Goal: Information Seeking & Learning: Learn about a topic

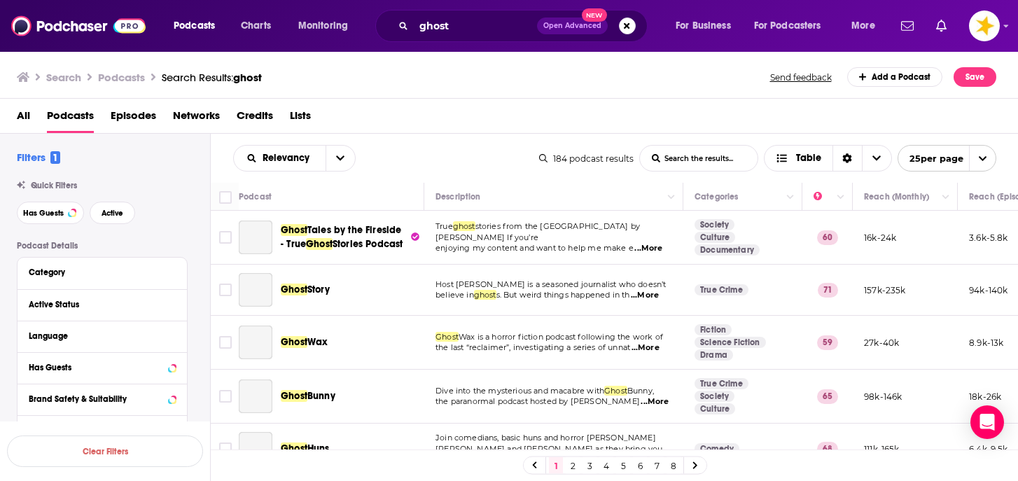
scroll to position [756, 0]
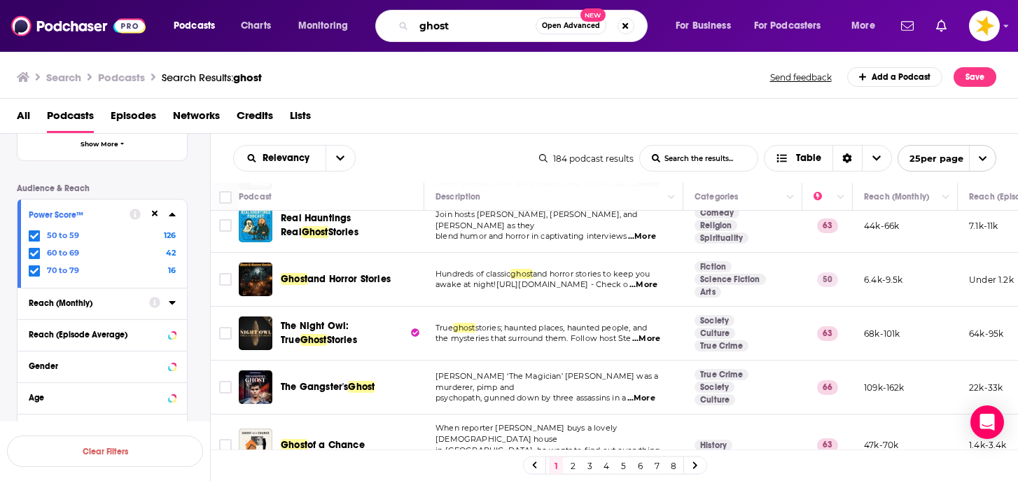
drag, startPoint x: 468, startPoint y: 24, endPoint x: 338, endPoint y: 25, distance: 129.6
click at [338, 25] on div "Podcasts Charts Monitoring ghost Open Advanced New For Business For Podcasters …" at bounding box center [526, 26] width 725 height 32
type input "healthful pursuit"
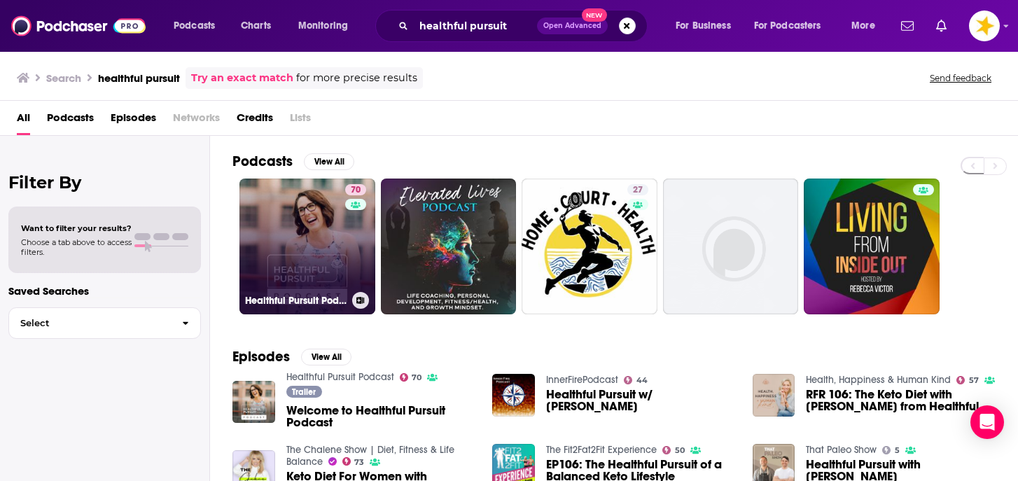
click at [291, 249] on link "70 Healthful Pursuit Podcast" at bounding box center [308, 247] width 136 height 136
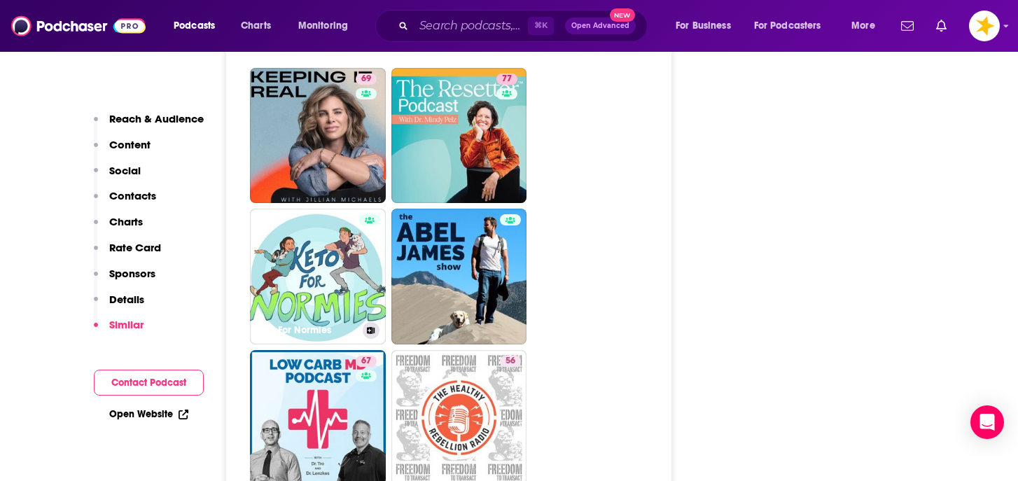
scroll to position [3754, 0]
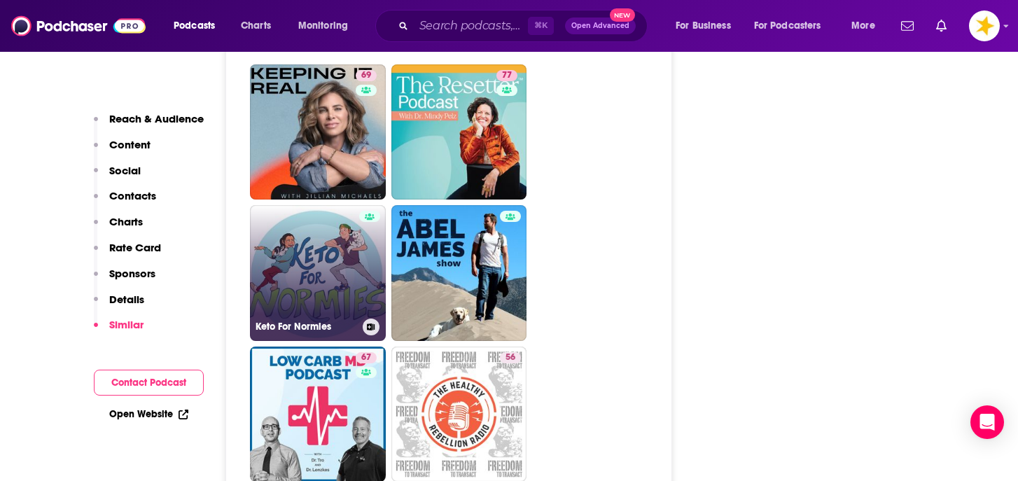
click at [318, 205] on link "Keto For Normies" at bounding box center [318, 273] width 136 height 136
type input "https://www.podchaser.com/podcasts/keto-for-normies-550944"
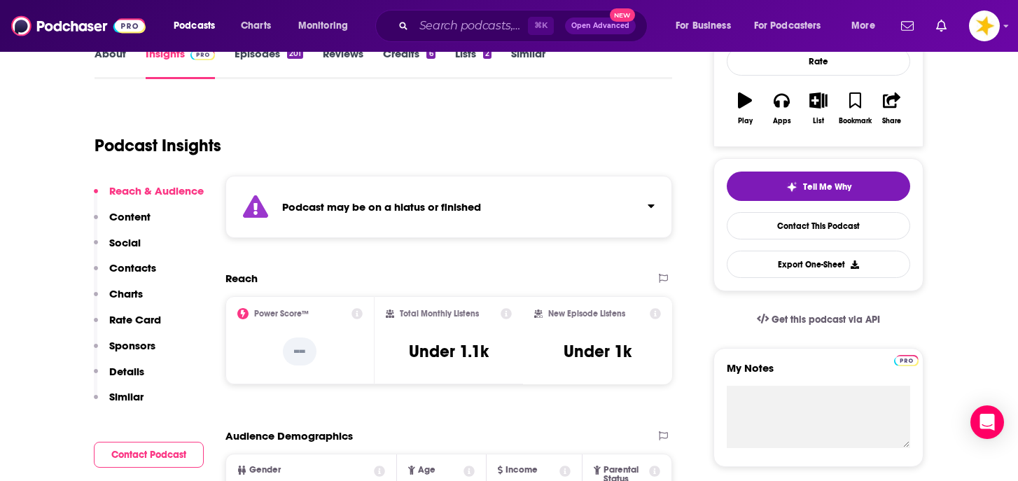
scroll to position [224, 0]
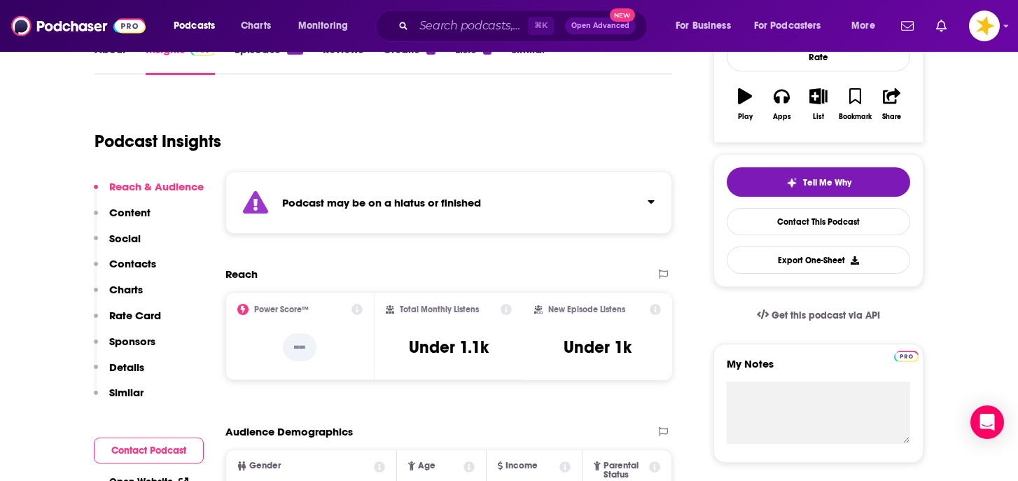
click at [457, 13] on div "⌘ K Open Advanced New" at bounding box center [511, 26] width 272 height 32
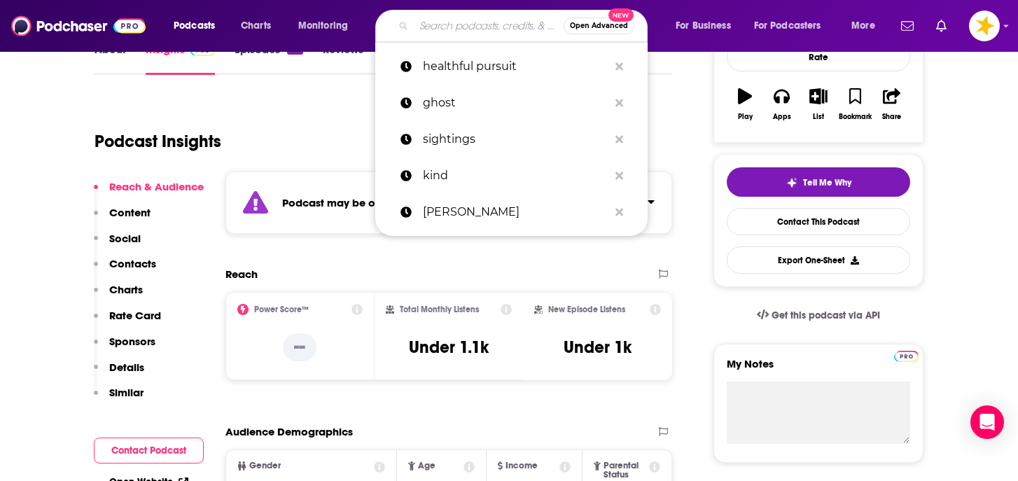
click at [453, 22] on input "Search podcasts, credits, & more..." at bounding box center [489, 26] width 150 height 22
click at [76, 34] on img at bounding box center [78, 26] width 134 height 27
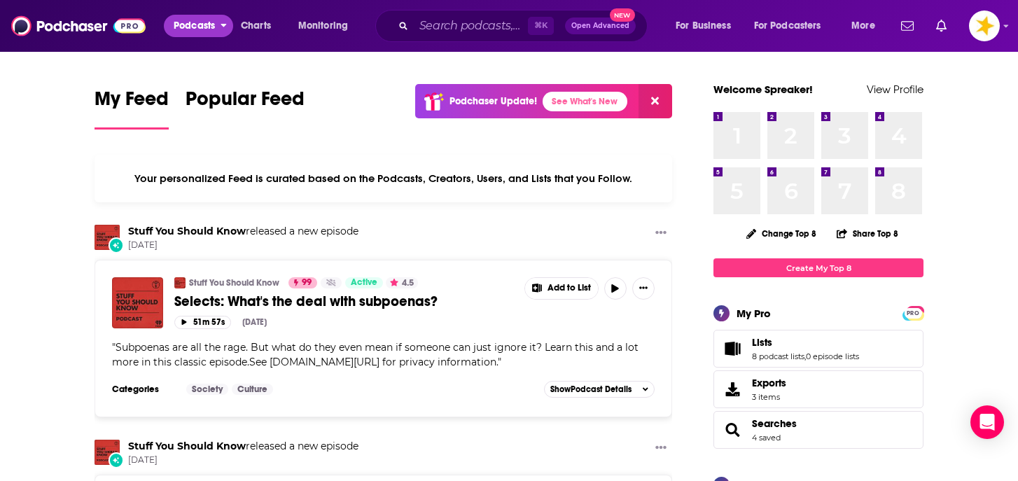
click at [173, 28] on button "Podcasts" at bounding box center [198, 26] width 69 height 22
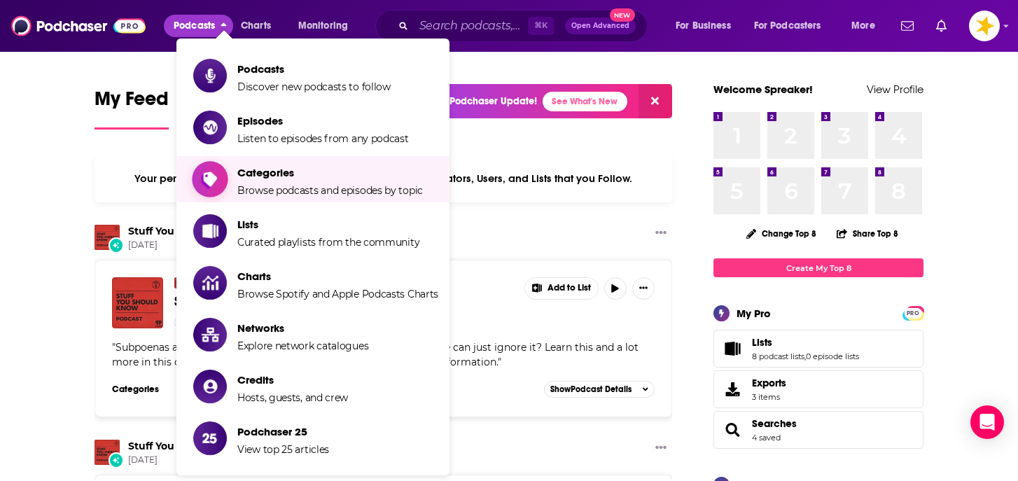
click at [260, 172] on span "Categories" at bounding box center [330, 172] width 186 height 13
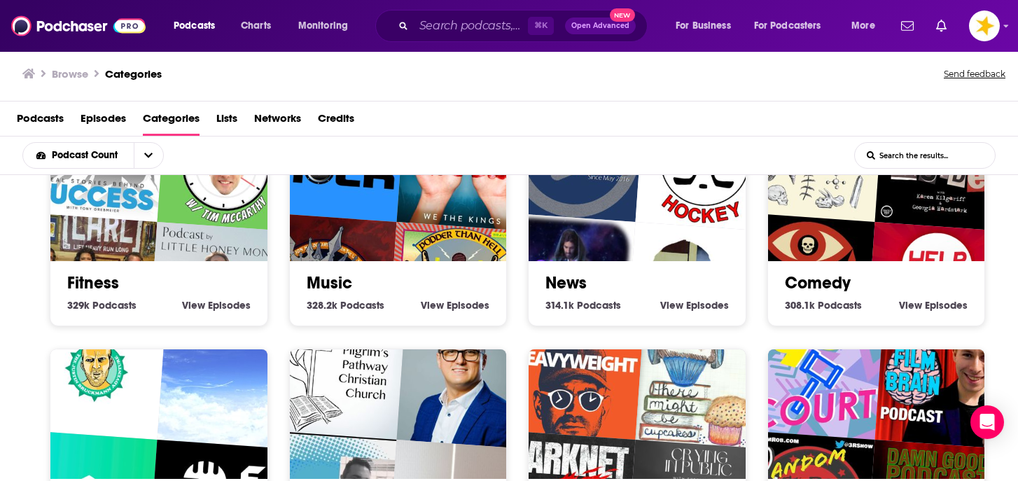
scroll to position [499, 0]
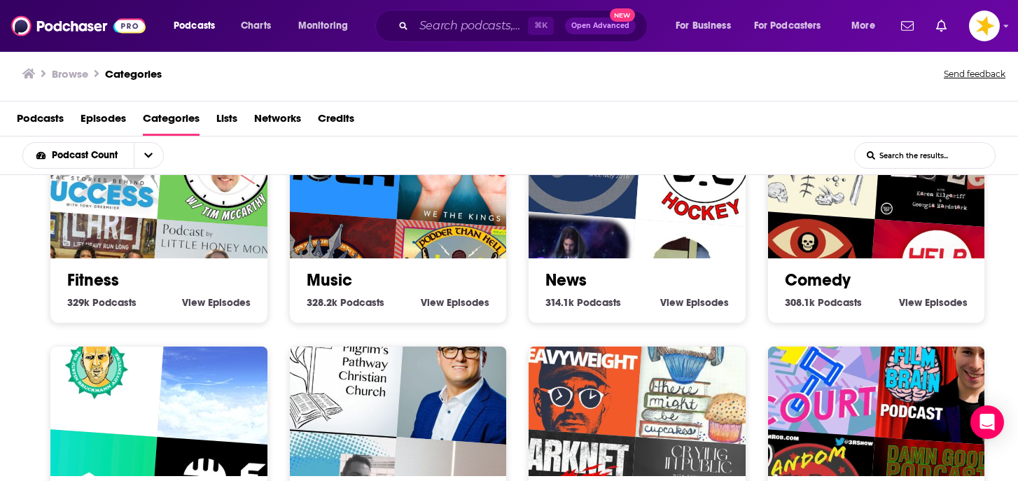
click at [197, 239] on img "Podcast by Little Honey Money" at bounding box center [217, 288] width 139 height 139
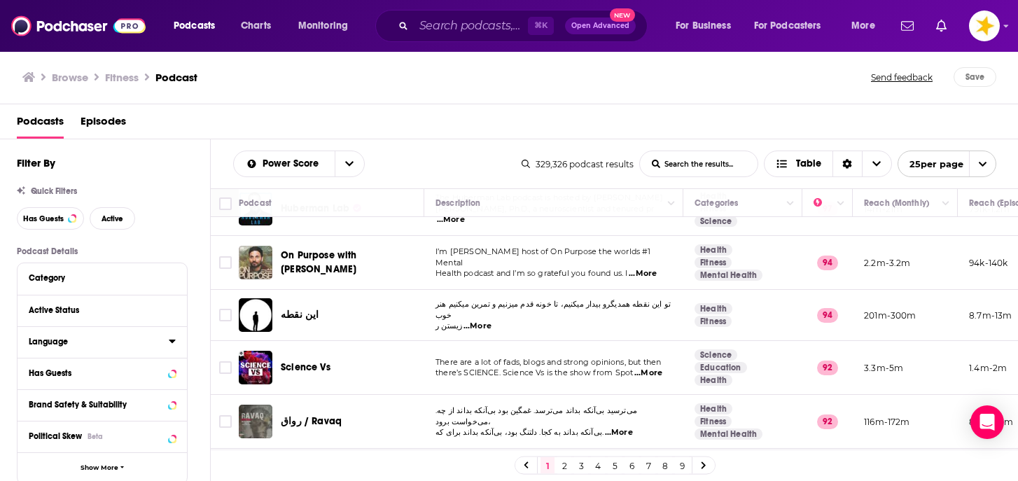
click at [67, 343] on div "Language" at bounding box center [94, 342] width 131 height 10
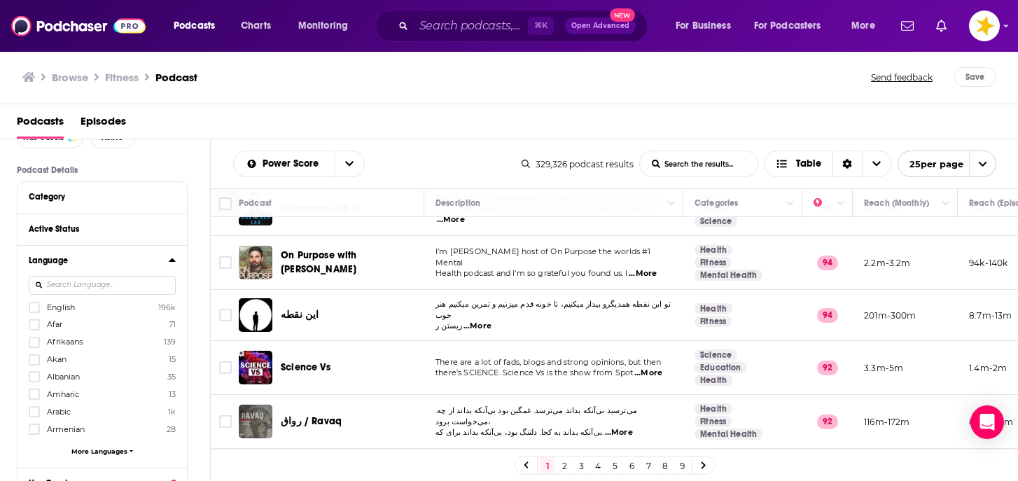
scroll to position [90, 0]
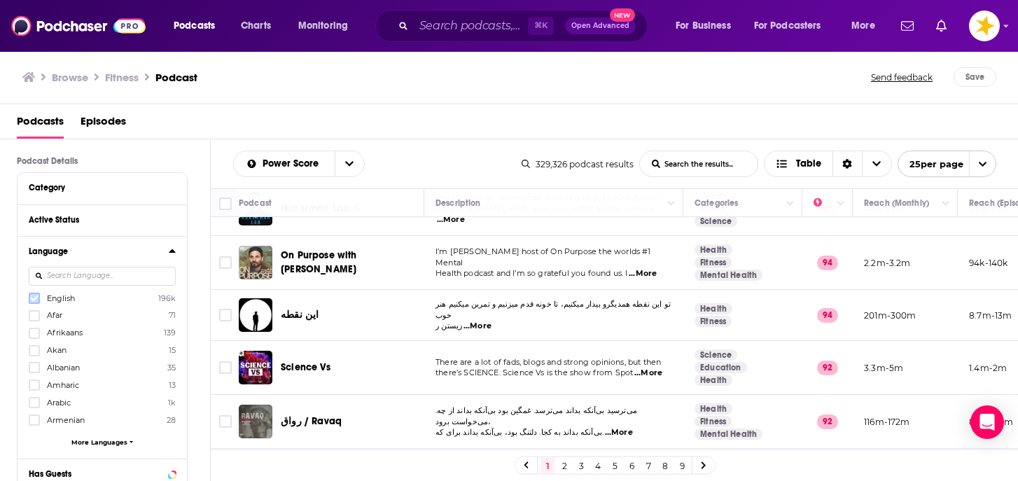
click at [34, 300] on icon at bounding box center [34, 298] width 8 height 8
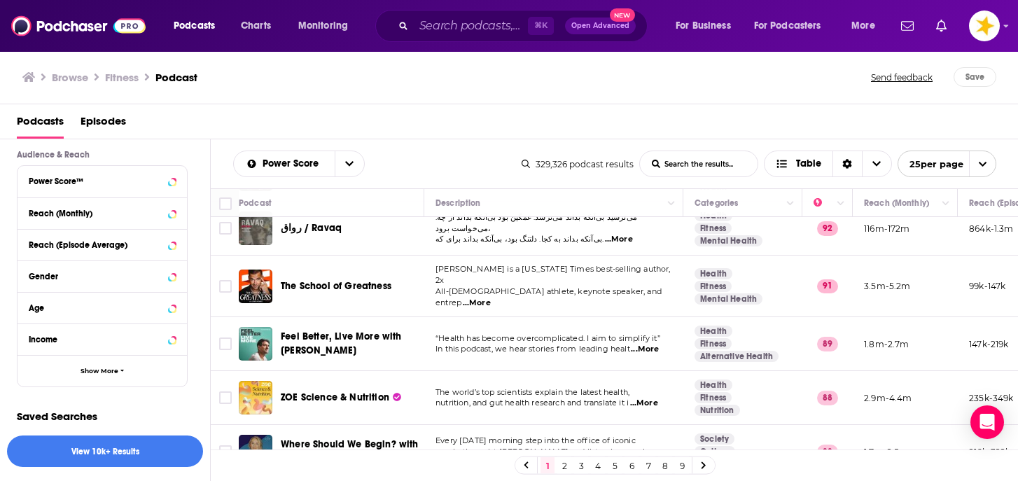
scroll to position [557, 0]
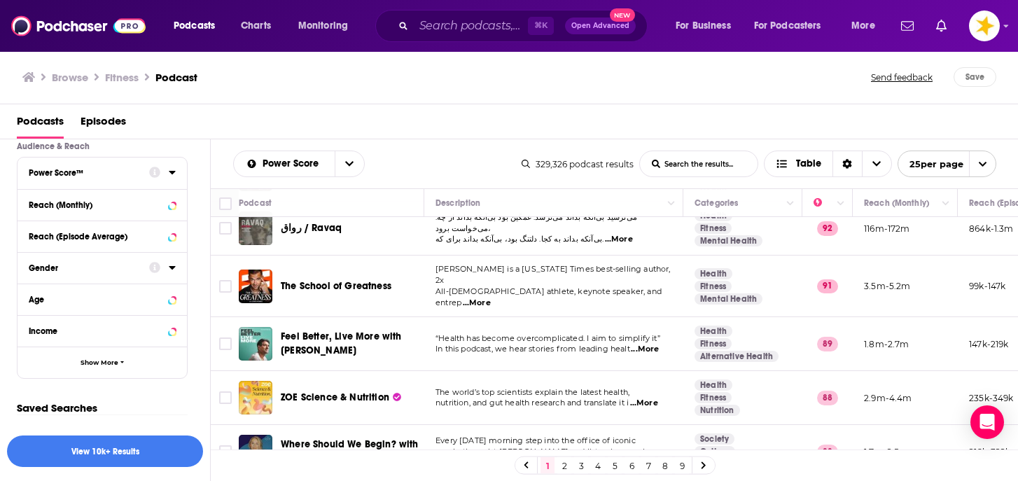
click at [134, 175] on div "Power Score™" at bounding box center [84, 173] width 111 height 10
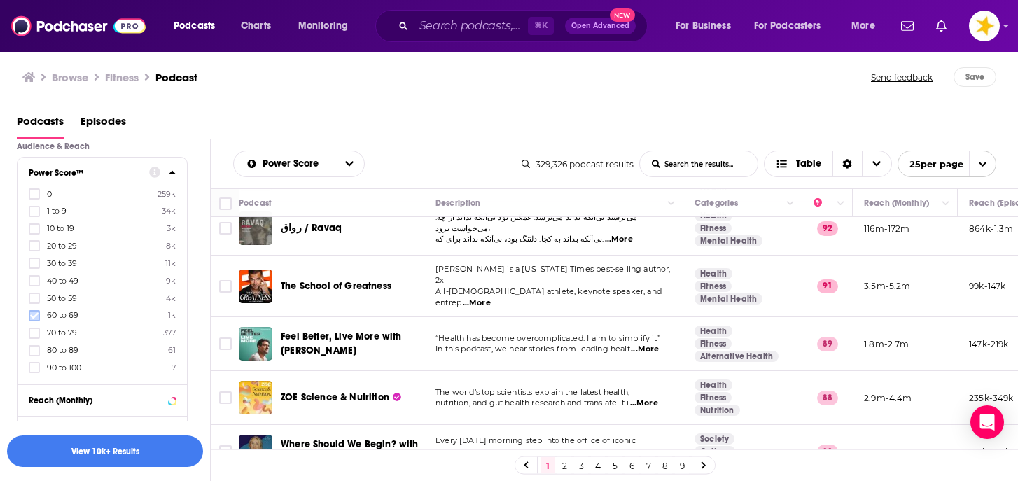
click at [35, 312] on icon at bounding box center [34, 316] width 8 height 8
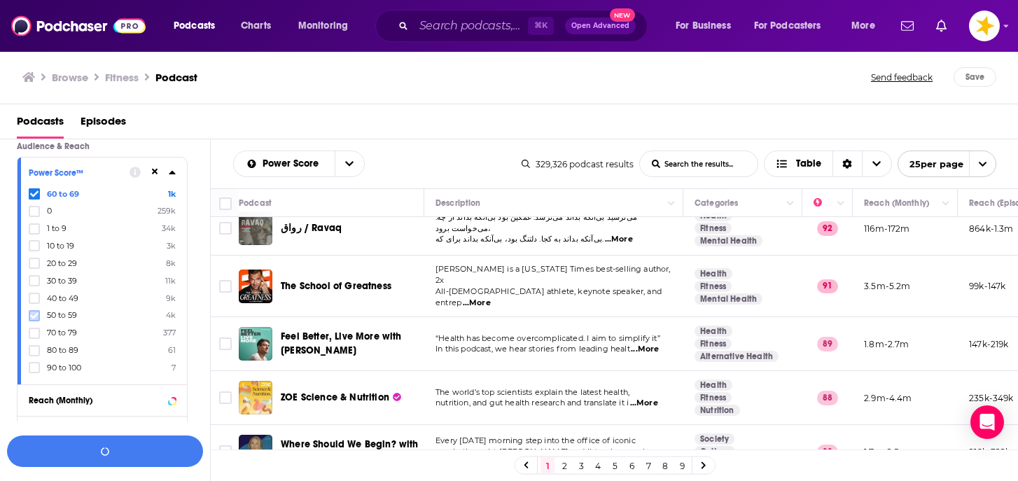
click at [36, 312] on icon at bounding box center [34, 316] width 8 height 8
click at [34, 329] on icon at bounding box center [34, 333] width 8 height 8
click at [86, 459] on button "View 3k Results" at bounding box center [105, 452] width 196 height 32
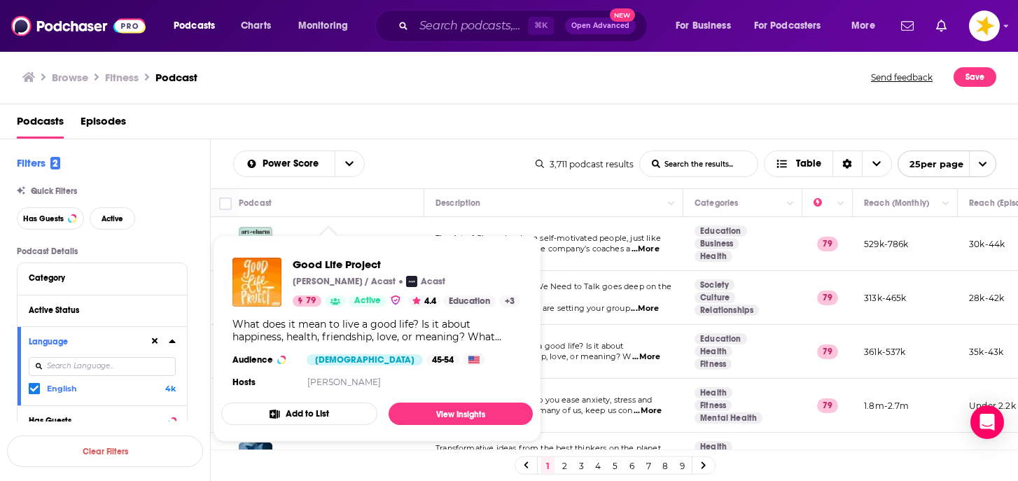
click at [420, 152] on div "Power Score List Search Input Search the results... Table" at bounding box center [384, 164] width 303 height 27
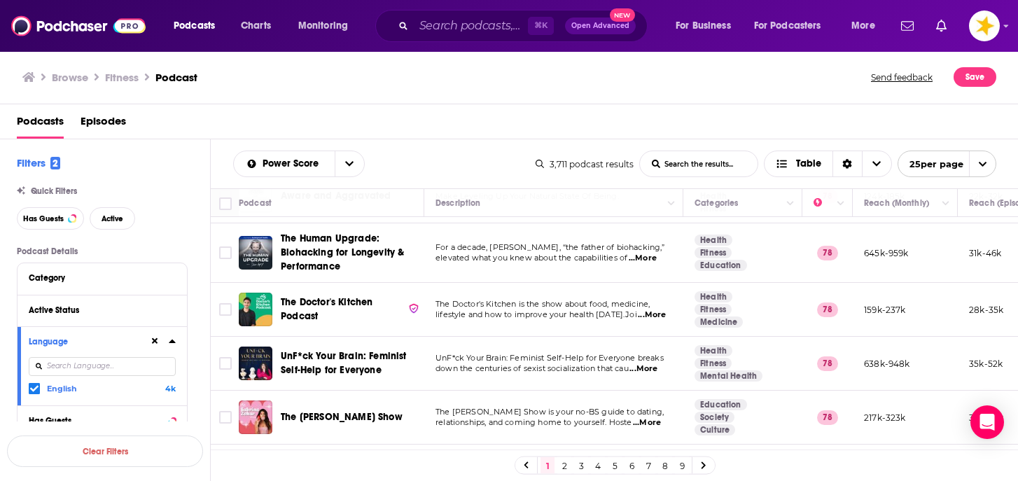
scroll to position [763, 0]
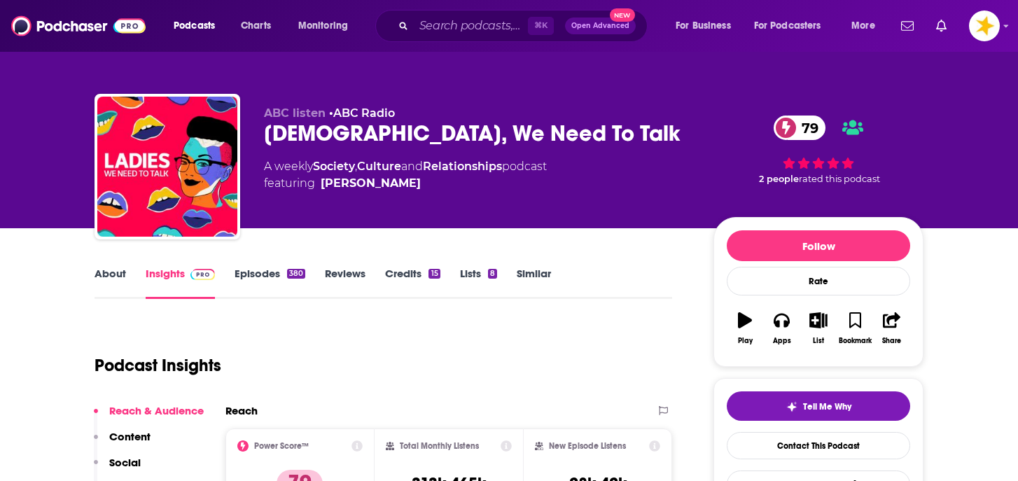
scroll to position [6, 0]
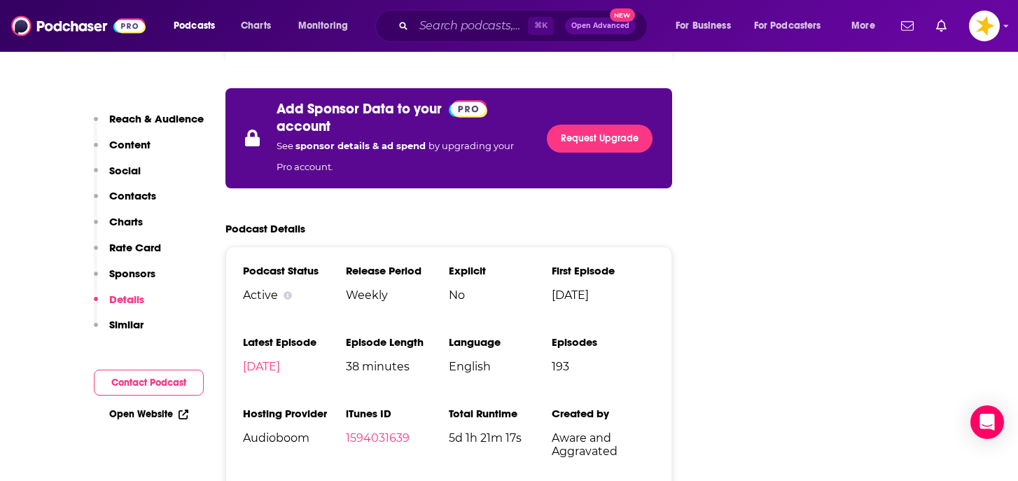
scroll to position [2478, 0]
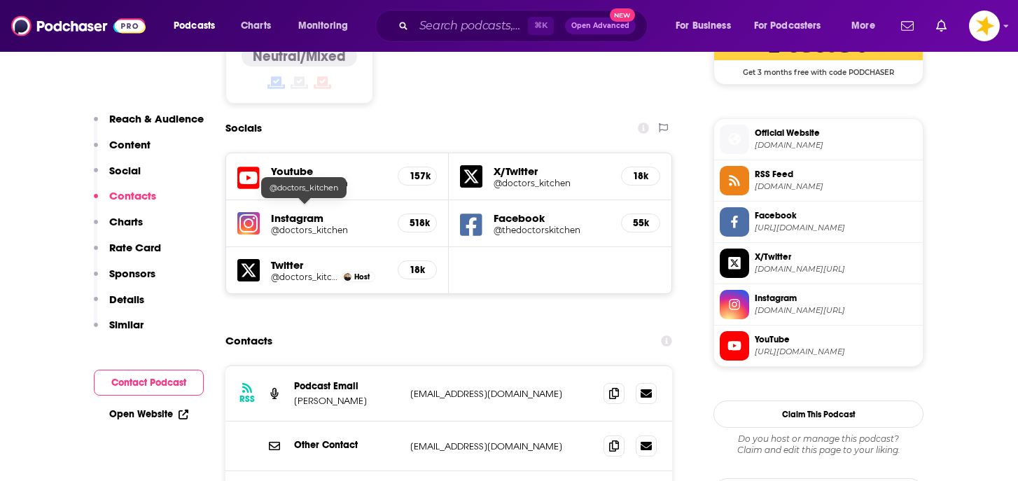
scroll to position [1201, 0]
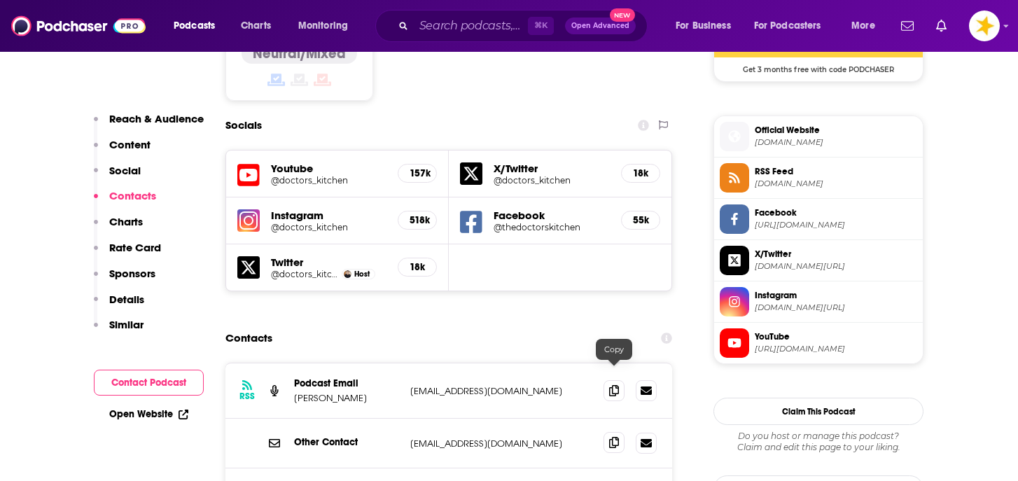
click at [612, 437] on icon at bounding box center [614, 442] width 10 height 11
